Goal: Transaction & Acquisition: Subscribe to service/newsletter

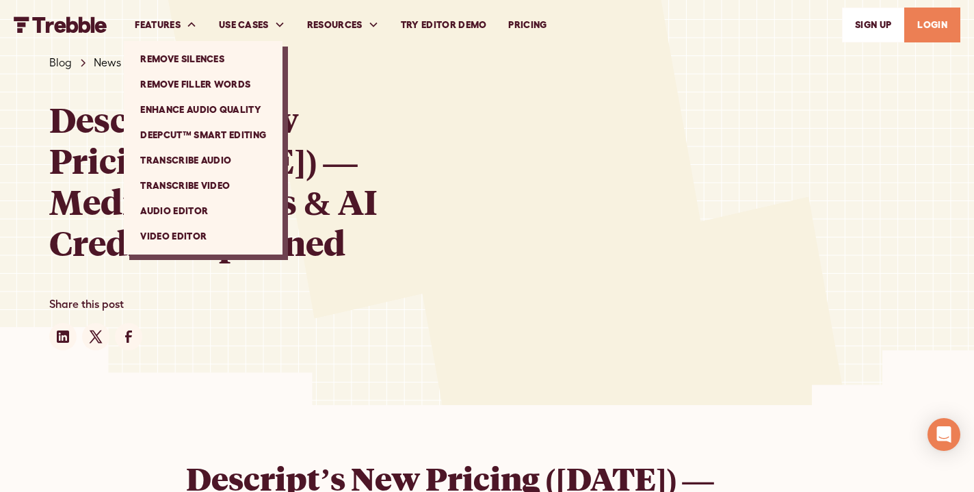
click at [205, 157] on link "Transcribe Audio" at bounding box center [203, 160] width 148 height 25
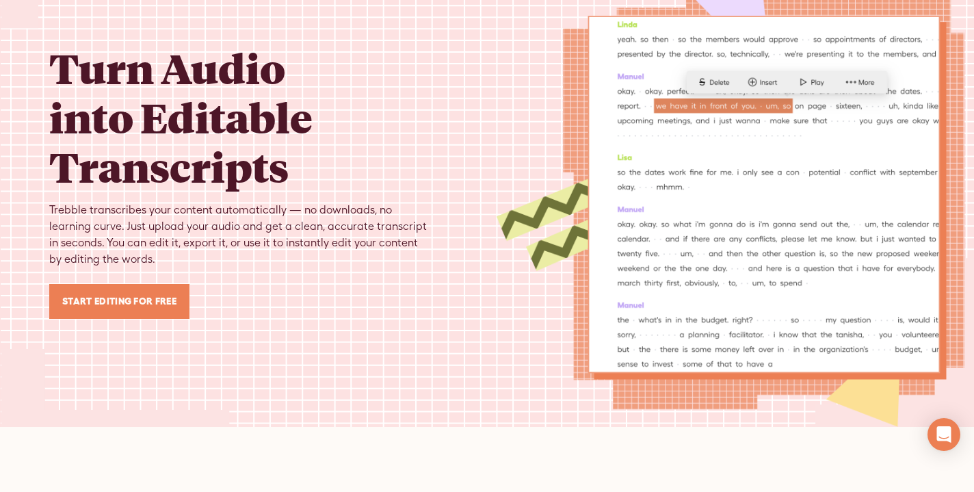
scroll to position [66, 0]
click at [161, 291] on link "Start Editing for Free" at bounding box center [119, 300] width 140 height 35
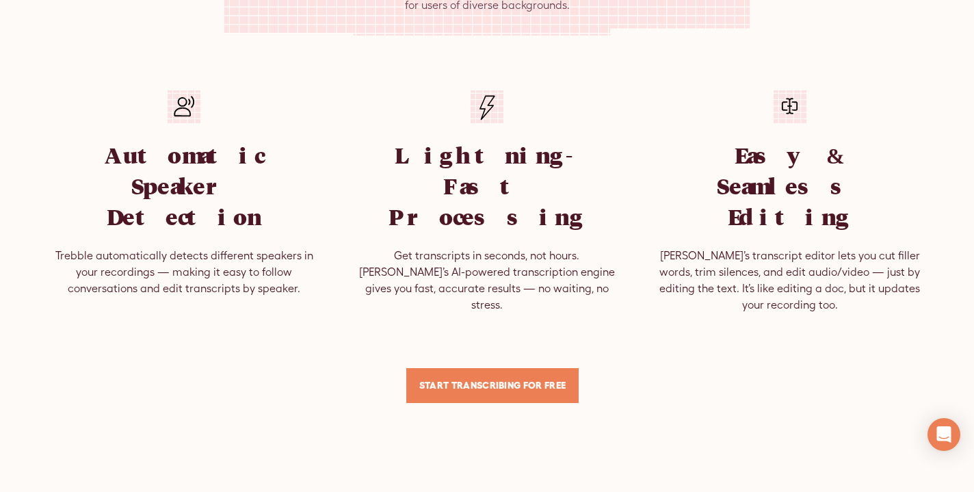
scroll to position [815, 0]
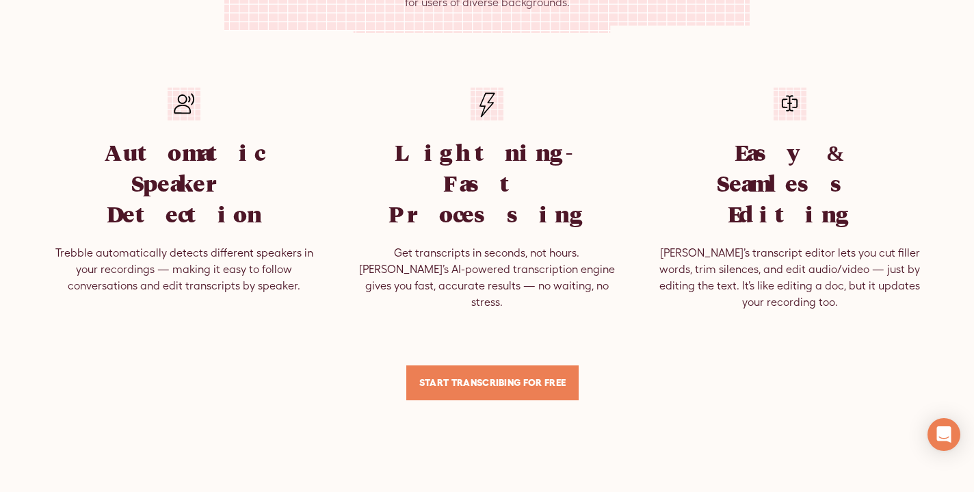
click at [519, 365] on link "Start TRANSCRIBING for Free" at bounding box center [492, 382] width 173 height 35
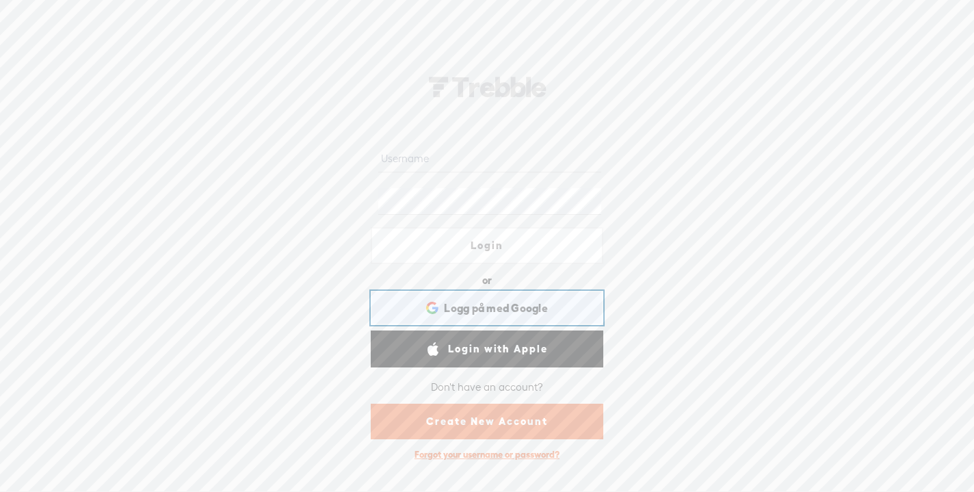
click at [487, 302] on span "Logg på med Google" at bounding box center [496, 308] width 104 height 14
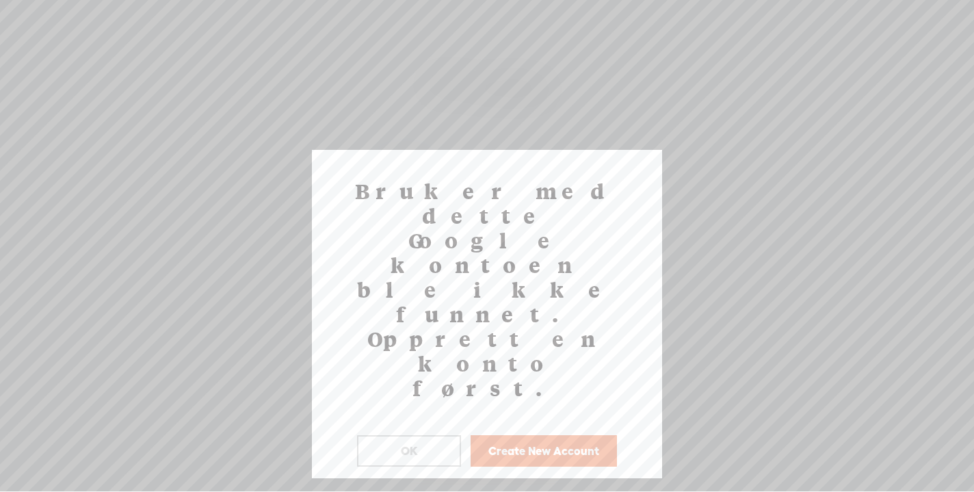
click at [432, 435] on button "OK" at bounding box center [409, 450] width 104 height 31
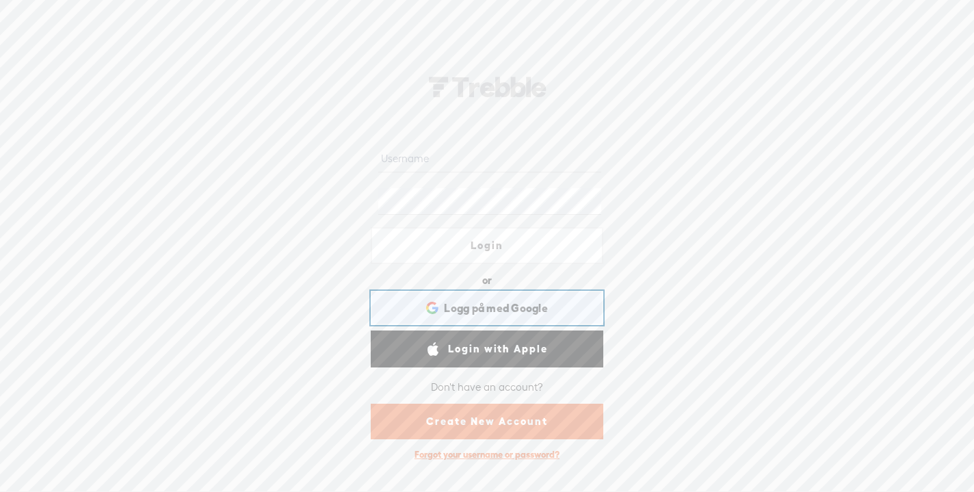
click at [474, 302] on span "Logg på med Google" at bounding box center [496, 308] width 104 height 14
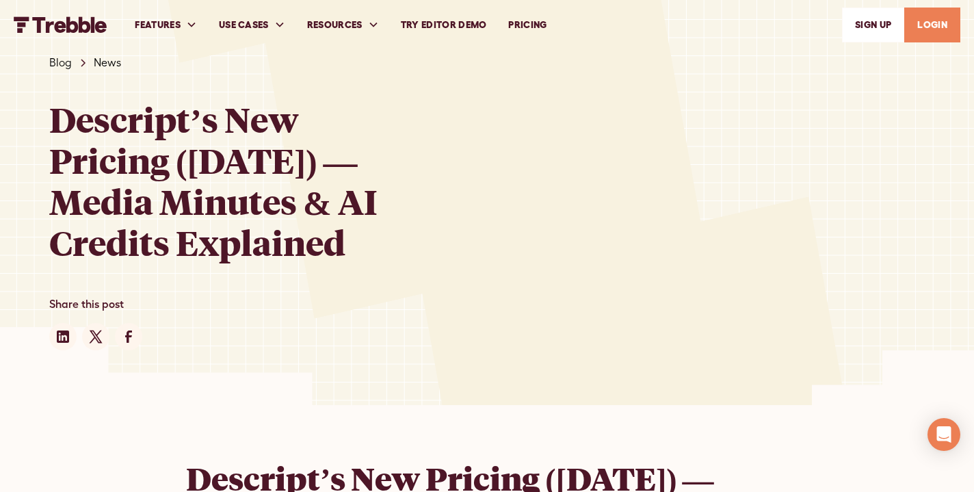
click at [877, 21] on link "SIGn UP" at bounding box center [873, 25] width 62 height 35
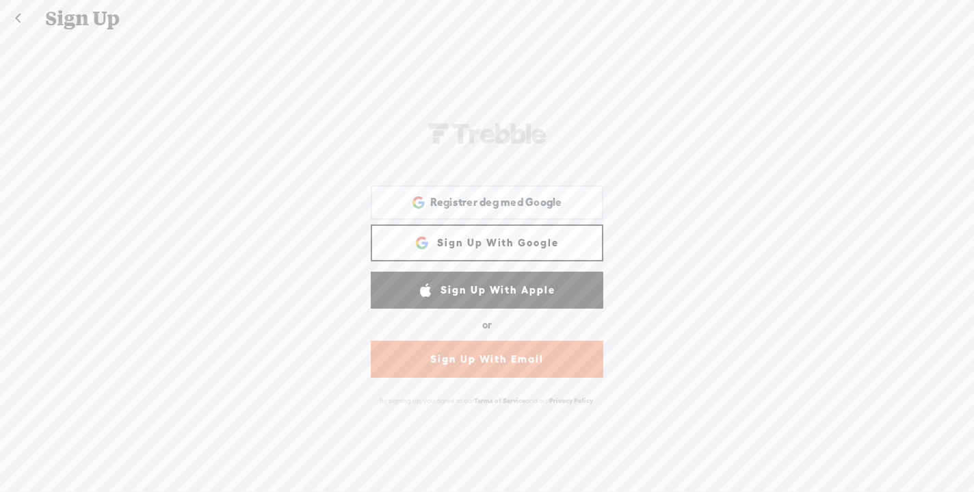
click at [493, 247] on link "Sign Up With Google" at bounding box center [487, 242] width 233 height 37
click at [479, 356] on link "Sign Up With Email" at bounding box center [487, 359] width 233 height 37
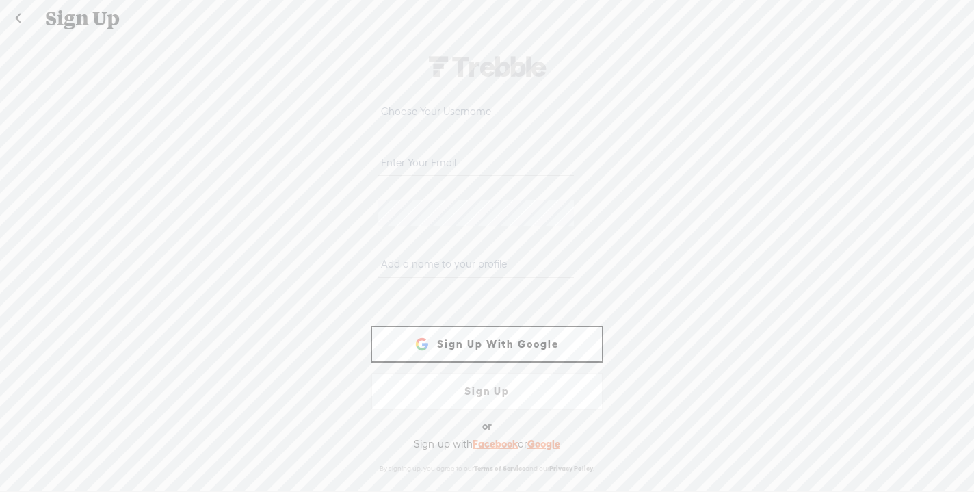
type input "lisamarie-gundersen@hotmail.no"
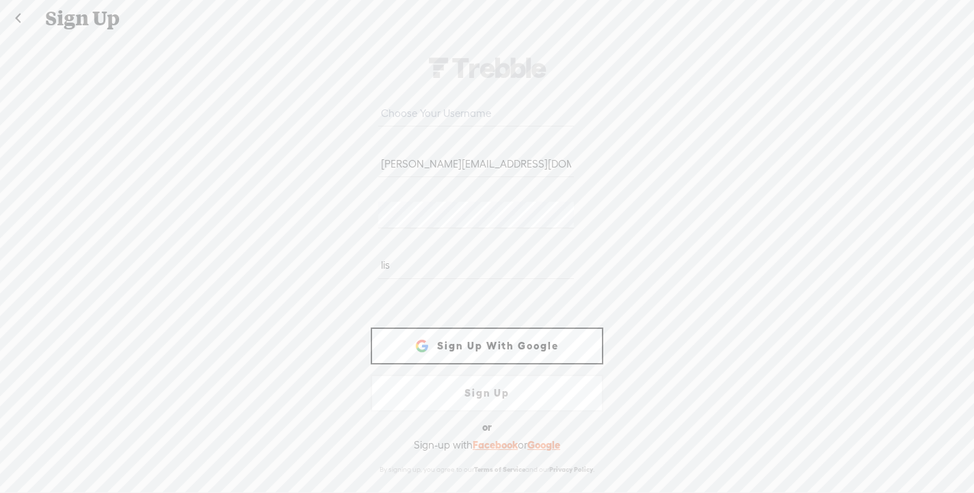
click at [678, 265] on div "lisamarie-gundersen@hotmail.no WEBB-58D2-V8V lis Sign Up With Facebook Registre…" at bounding box center [487, 265] width 974 height 456
click at [479, 395] on link "Sign Up" at bounding box center [487, 393] width 233 height 37
click at [483, 389] on link "Sign Up" at bounding box center [487, 393] width 233 height 37
click at [490, 389] on link "Sign Up" at bounding box center [487, 393] width 233 height 37
click at [463, 257] on input "lis" at bounding box center [475, 265] width 195 height 27
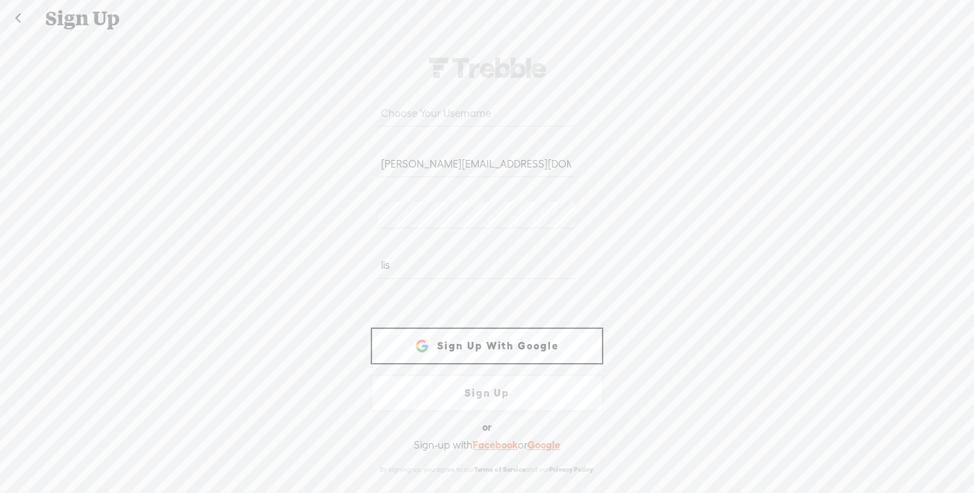
click at [406, 264] on input "lis" at bounding box center [475, 265] width 195 height 27
type input "lisa m"
type input "Lisa Marie Gundersen"
click at [508, 393] on link "Sign Up" at bounding box center [487, 393] width 233 height 37
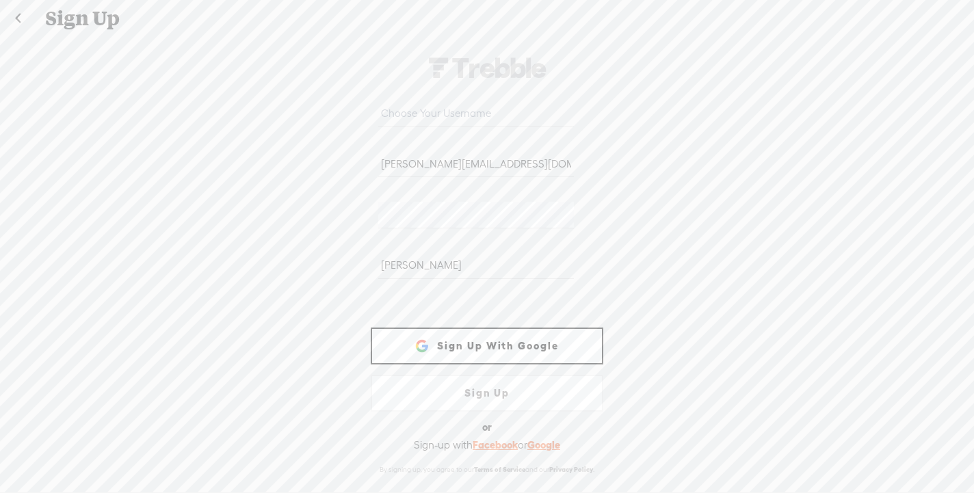
click at [508, 393] on link "Sign Up" at bounding box center [487, 393] width 233 height 37
click at [490, 108] on input "text" at bounding box center [475, 113] width 195 height 27
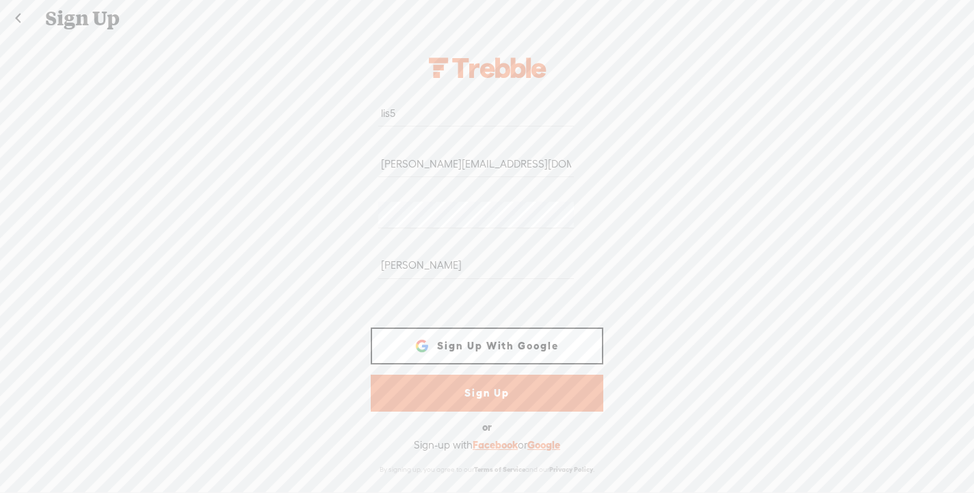
type input "lis5"
click at [487, 387] on link "Sign Up" at bounding box center [487, 393] width 233 height 37
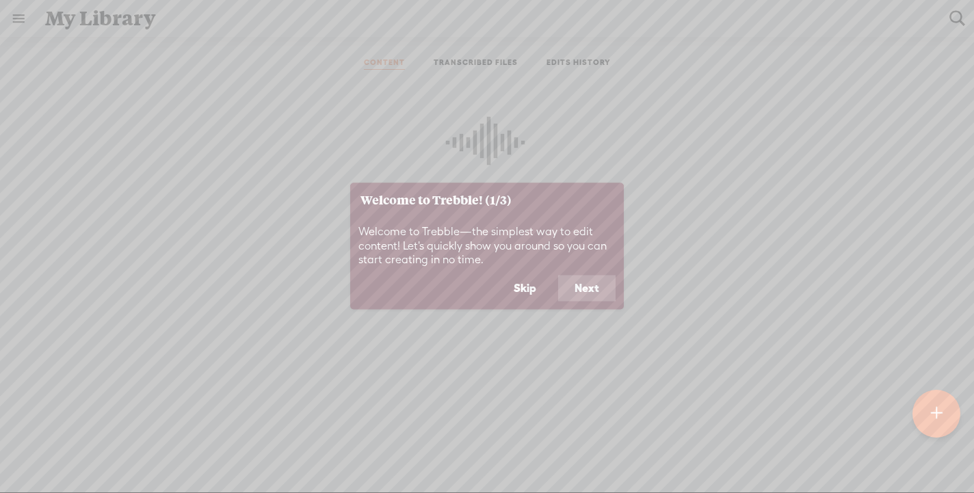
click at [588, 282] on button "Next" at bounding box center [586, 289] width 57 height 26
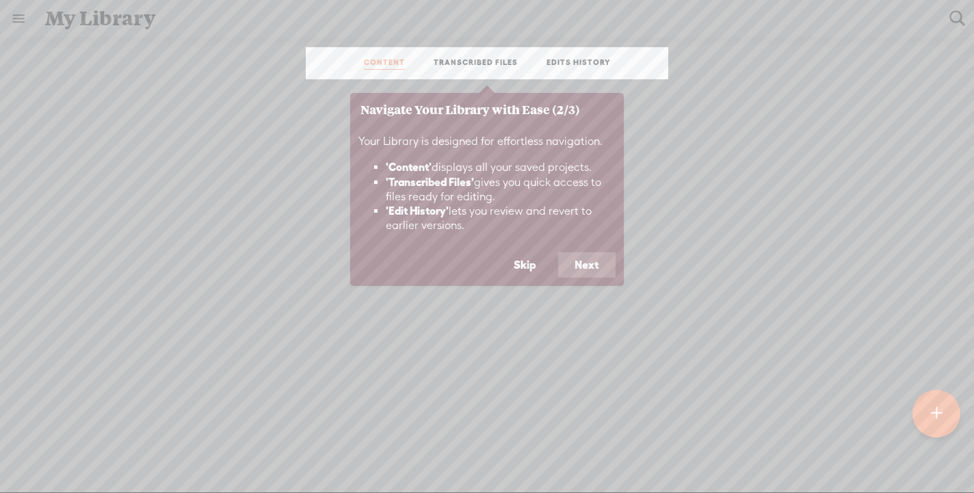
click at [589, 270] on button "Next" at bounding box center [586, 265] width 57 height 26
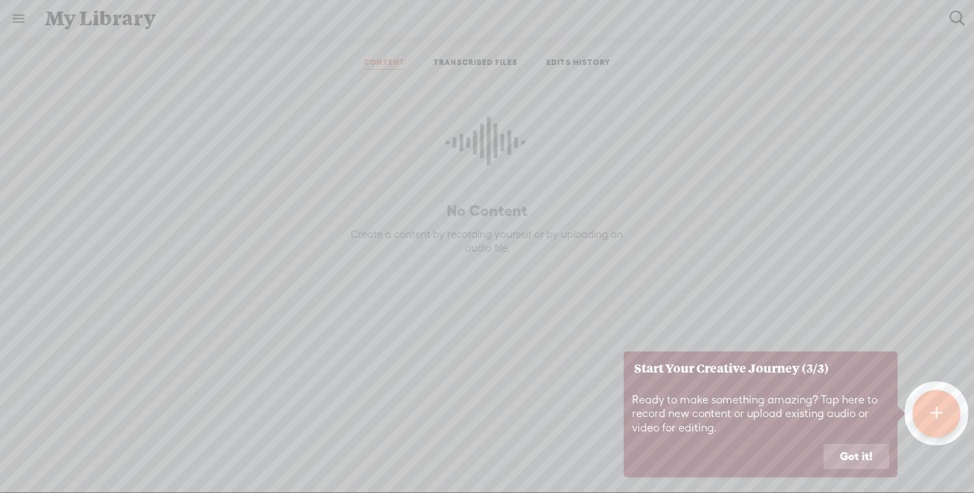
click at [507, 62] on icon at bounding box center [487, 246] width 974 height 493
click at [850, 450] on button "Got it!" at bounding box center [857, 457] width 66 height 26
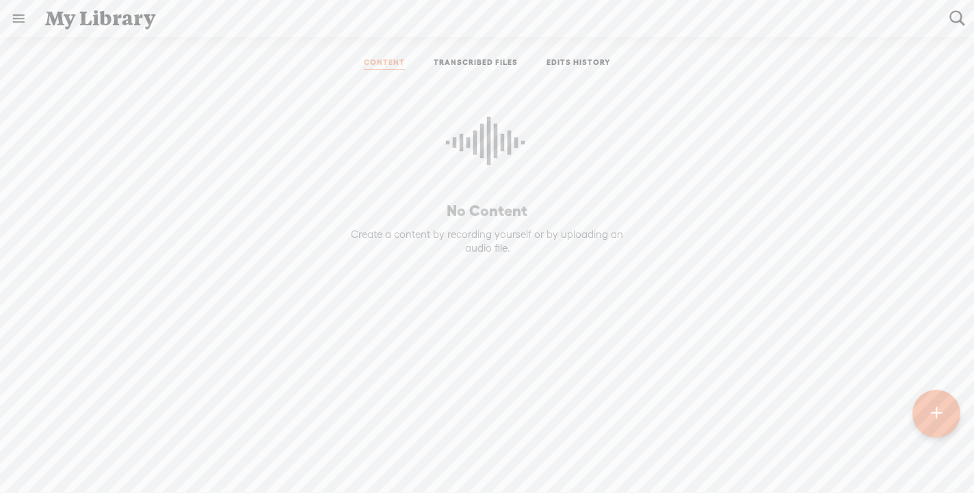
click at [477, 64] on link "TRANSCRIBED FILES" at bounding box center [476, 63] width 84 height 12
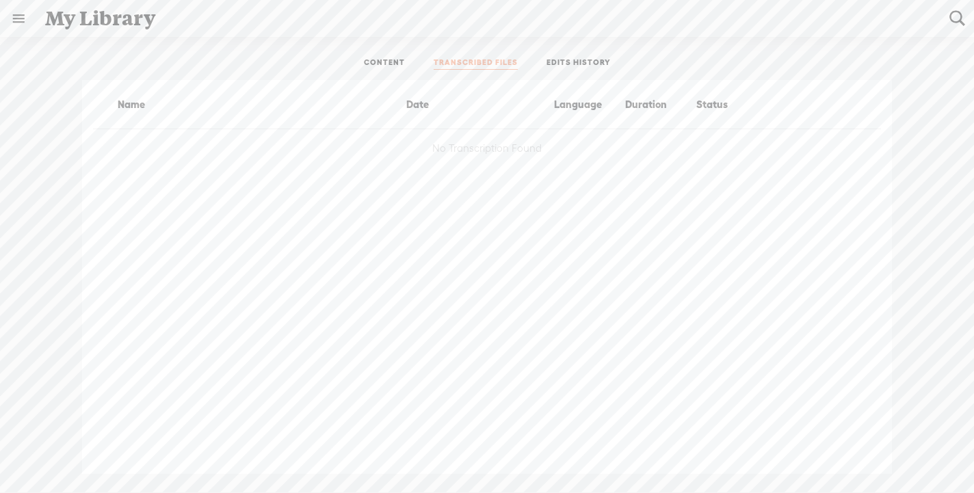
click at [477, 153] on div "No Transcription Found" at bounding box center [487, 148] width 788 height 38
click at [375, 57] on li "CONTENT" at bounding box center [385, 63] width 70 height 12
click at [380, 64] on link "CONTENT" at bounding box center [384, 63] width 41 height 12
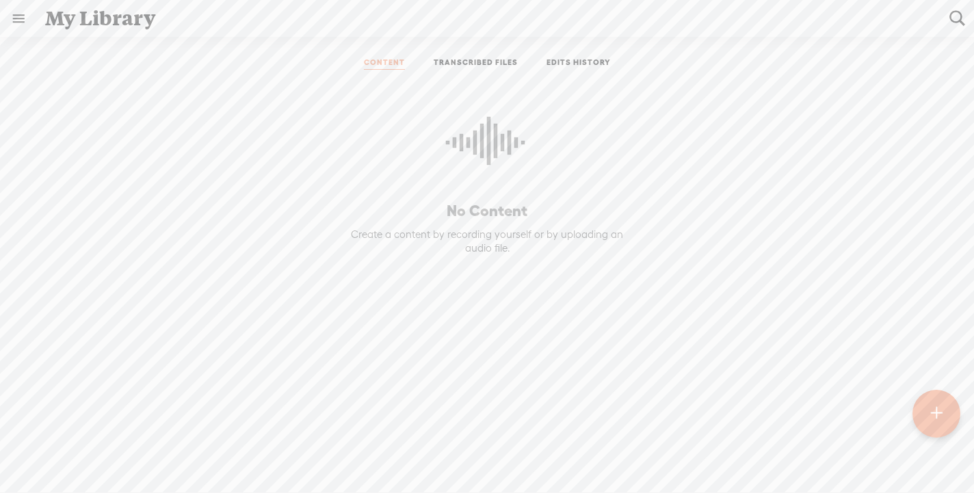
click at [941, 410] on t at bounding box center [936, 414] width 12 height 30
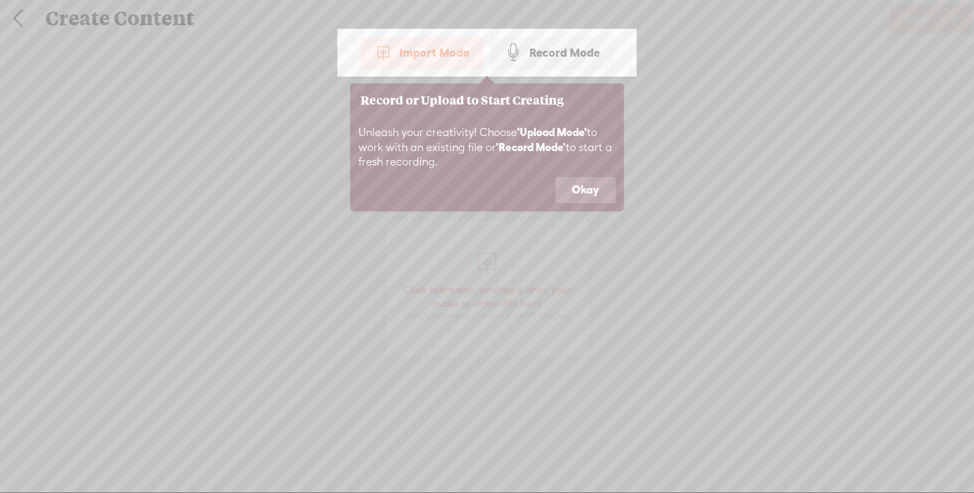
click at [577, 187] on button "Okay" at bounding box center [585, 190] width 60 height 26
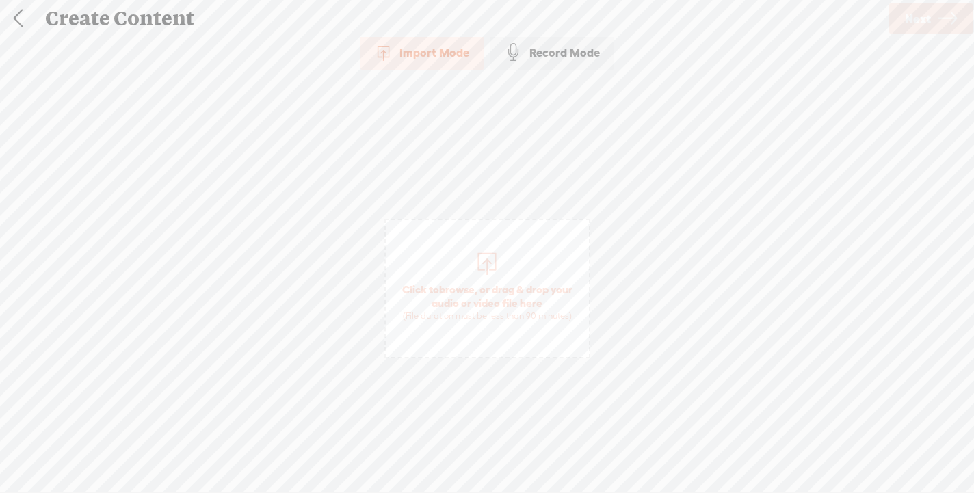
click at [486, 274] on div at bounding box center [486, 261] width 27 height 27
click at [928, 21] on span "Next" at bounding box center [918, 18] width 26 height 35
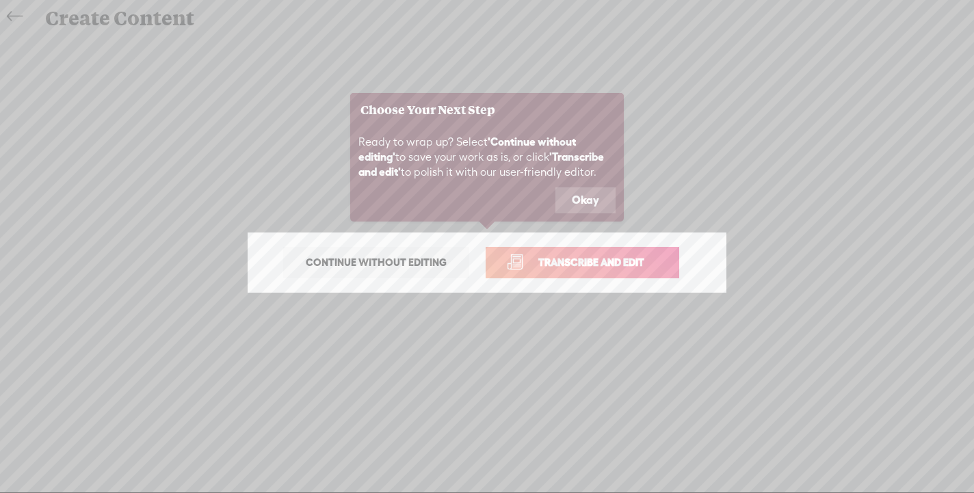
click at [589, 270] on span "Transcribe and edit" at bounding box center [591, 262] width 135 height 16
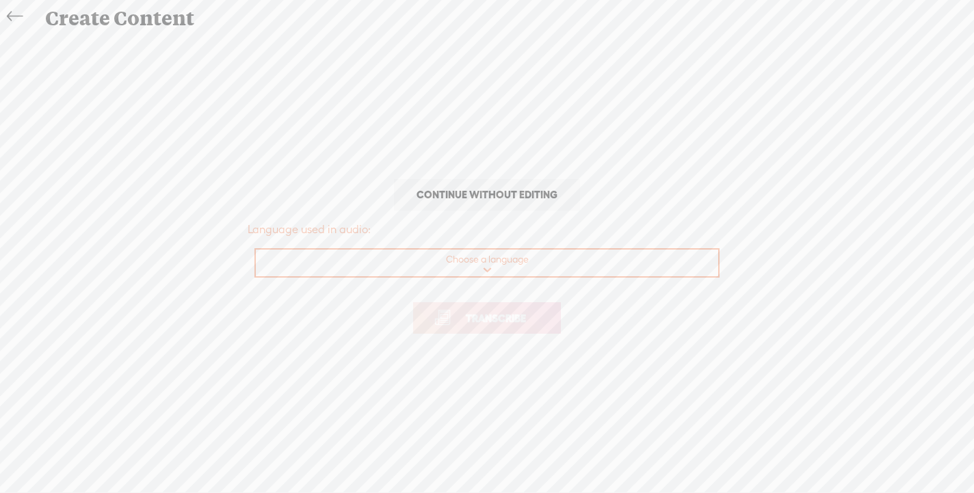
select select "en-US"
click at [521, 320] on span "Transcribe" at bounding box center [496, 319] width 89 height 16
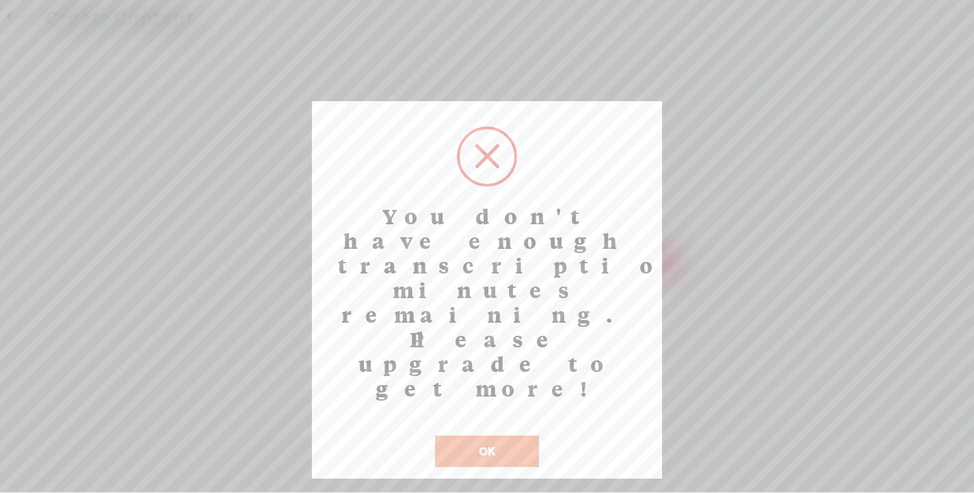
click at [492, 436] on button "OK" at bounding box center [487, 451] width 104 height 31
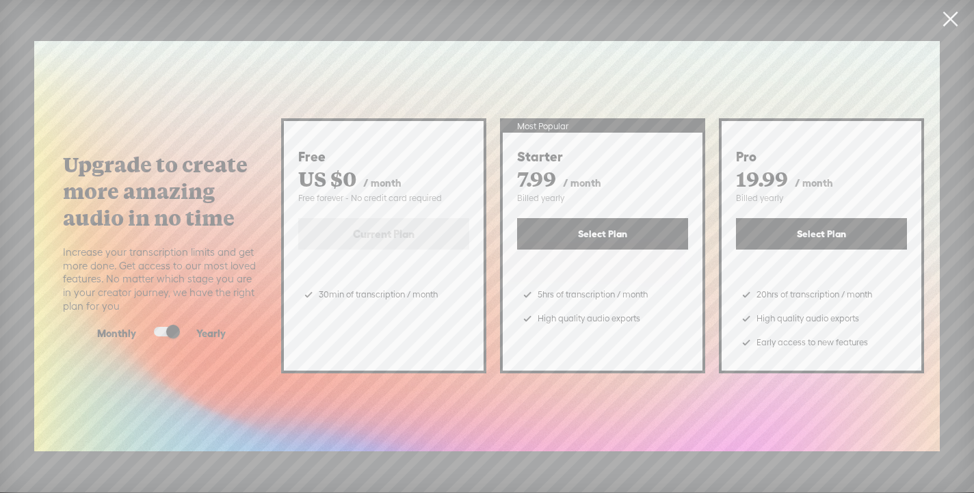
click at [612, 233] on button "Select Plan" at bounding box center [602, 233] width 171 height 31
